Goal: Information Seeking & Learning: Learn about a topic

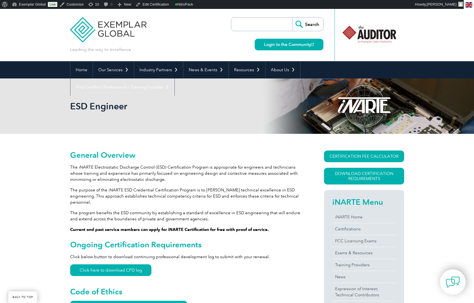
scroll to position [398, 0]
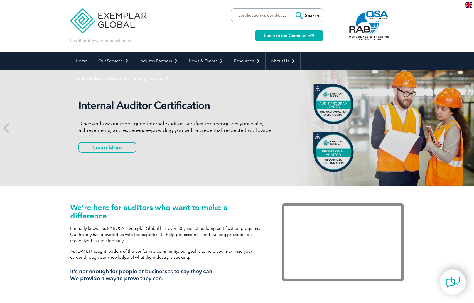
type input "certification vs certificate"
click at [293, 9] on input "Search" at bounding box center [308, 15] width 31 height 13
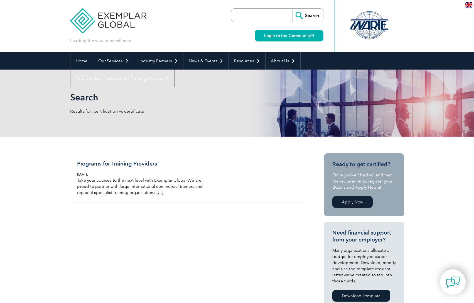
click at [240, 14] on input "search" at bounding box center [263, 15] width 59 height 13
type input "certification certificate"
click at [293, 9] on input "Search" at bounding box center [308, 15] width 31 height 13
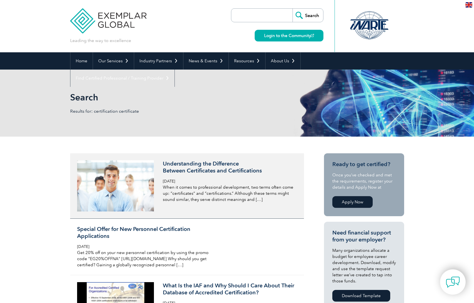
click at [217, 169] on h3 "Understanding the Difference Between Certificates and Certifications" at bounding box center [229, 167] width 132 height 14
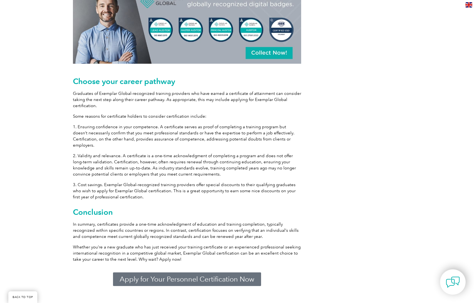
scroll to position [673, 0]
